Goal: Transaction & Acquisition: Subscribe to service/newsletter

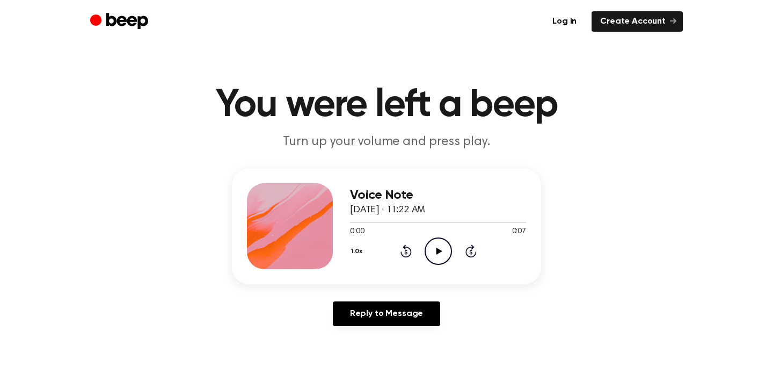
click at [434, 245] on icon "Play Audio" at bounding box center [438, 250] width 27 height 27
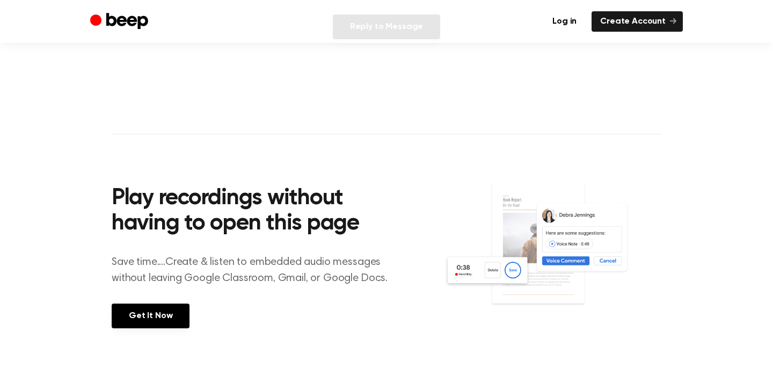
scroll to position [297, 0]
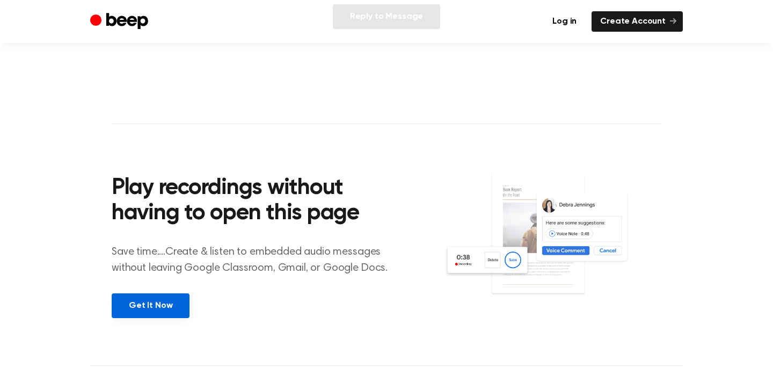
click at [168, 306] on link "Get It Now" at bounding box center [151, 305] width 78 height 25
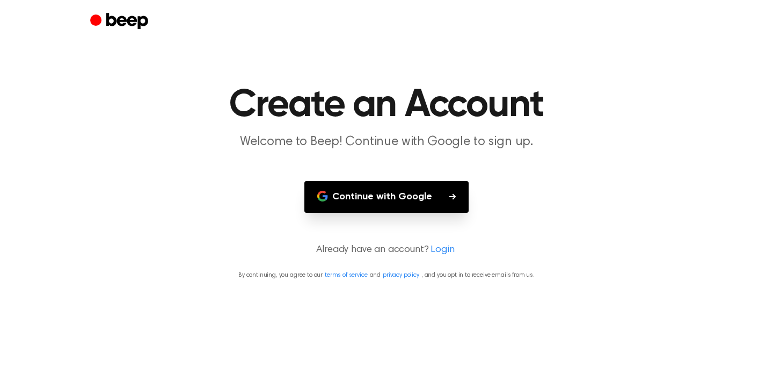
click at [436, 189] on button "Continue with Google" at bounding box center [387, 197] width 164 height 32
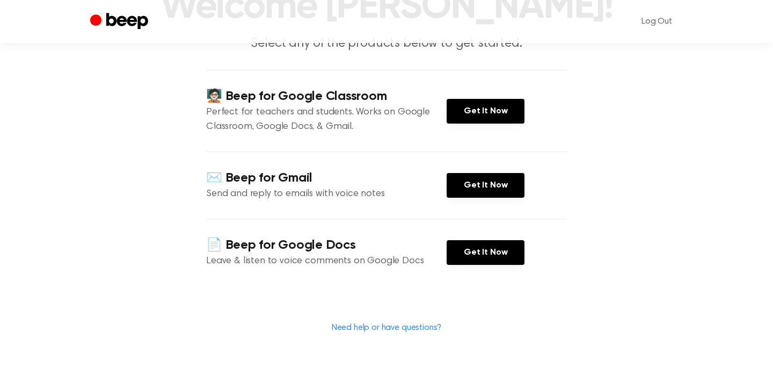
scroll to position [129, 0]
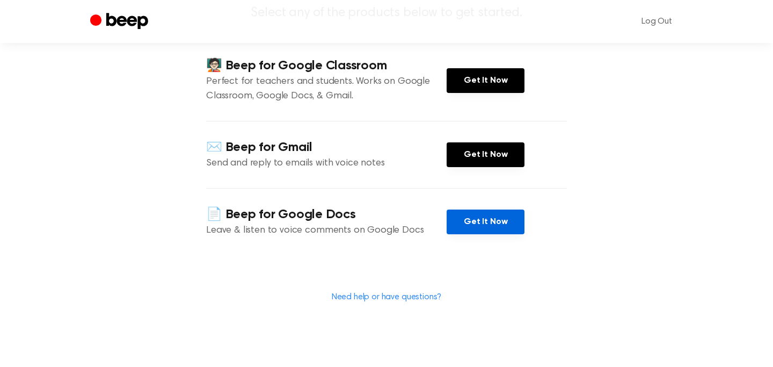
click at [489, 225] on link "Get It Now" at bounding box center [486, 221] width 78 height 25
